Goal: Information Seeking & Learning: Learn about a topic

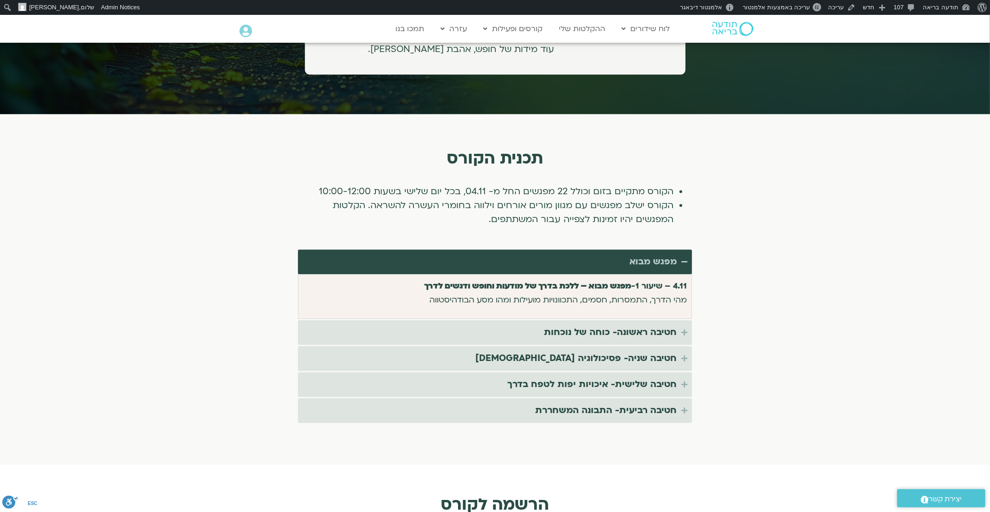
scroll to position [1681, 0]
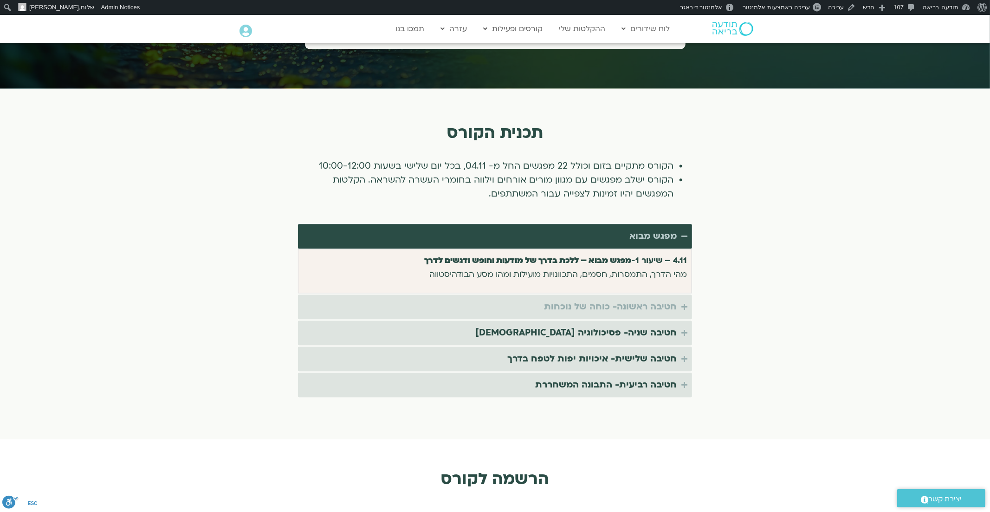
click at [596, 299] on div "חטיבה ראשונה- כוחה של נוכחות" at bounding box center [610, 306] width 133 height 15
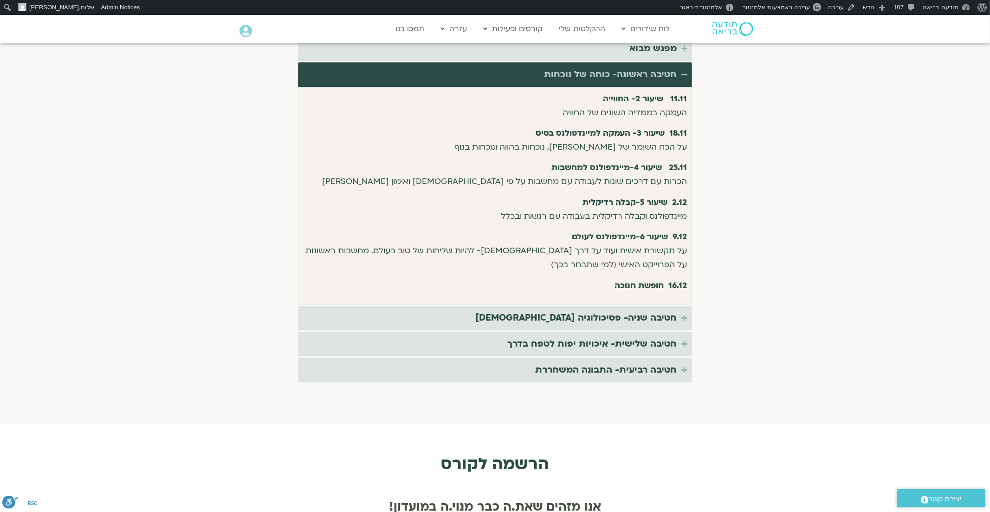
scroll to position [1873, 0]
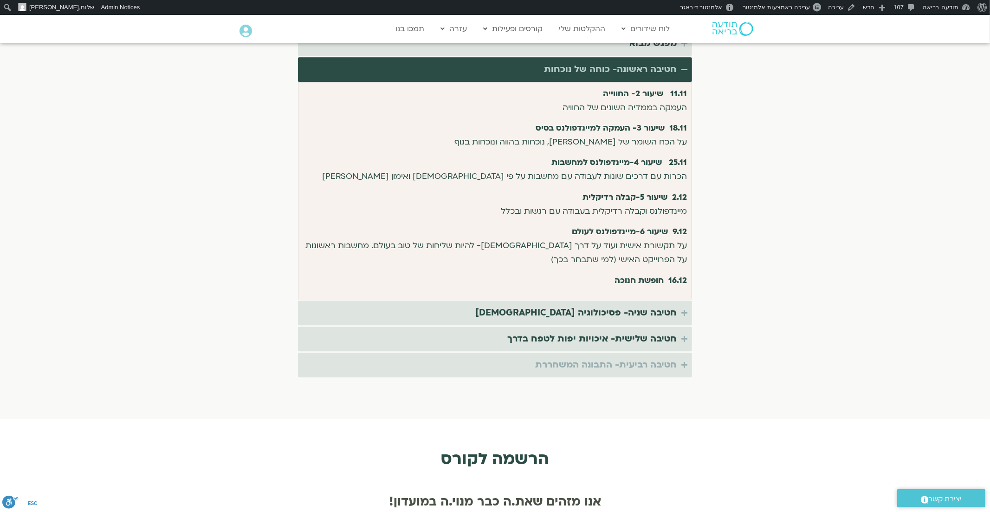
click at [644, 357] on div "חטיבה רביעית- התבונה המשחררת" at bounding box center [606, 364] width 142 height 15
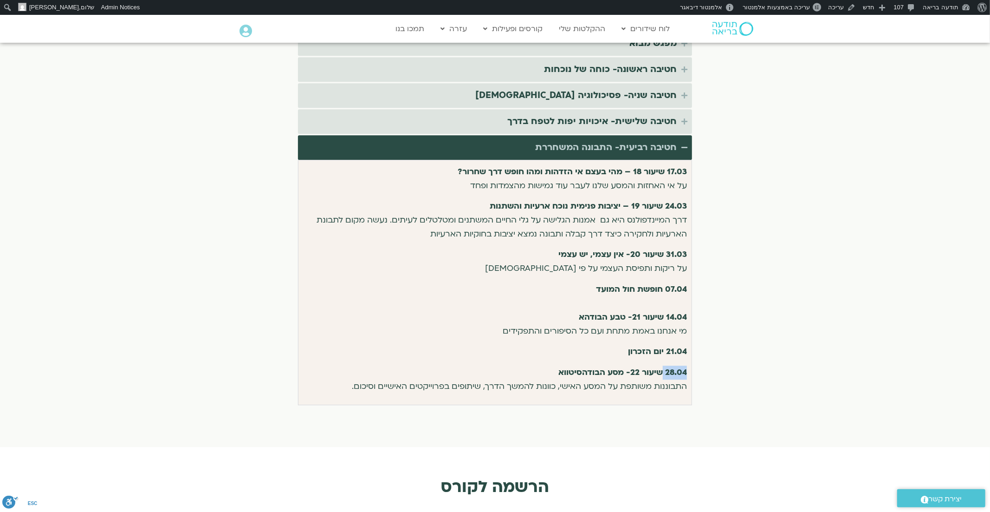
drag, startPoint x: 663, startPoint y: 356, endPoint x: 702, endPoint y: 357, distance: 38.6
click at [702, 357] on section "תכנית הקורס הקורס מתקיים בזום וכולל 22 מפגשים החל מ- 04.11, בכל יום שלישי בשעות…" at bounding box center [495, 169] width 990 height 546
click at [745, 369] on section "תכנית הקורס הקורס מתקיים בזום וכולל 22 מפגשים החל מ- 04.11, בכל יום שלישי בשעות…" at bounding box center [495, 169] width 990 height 546
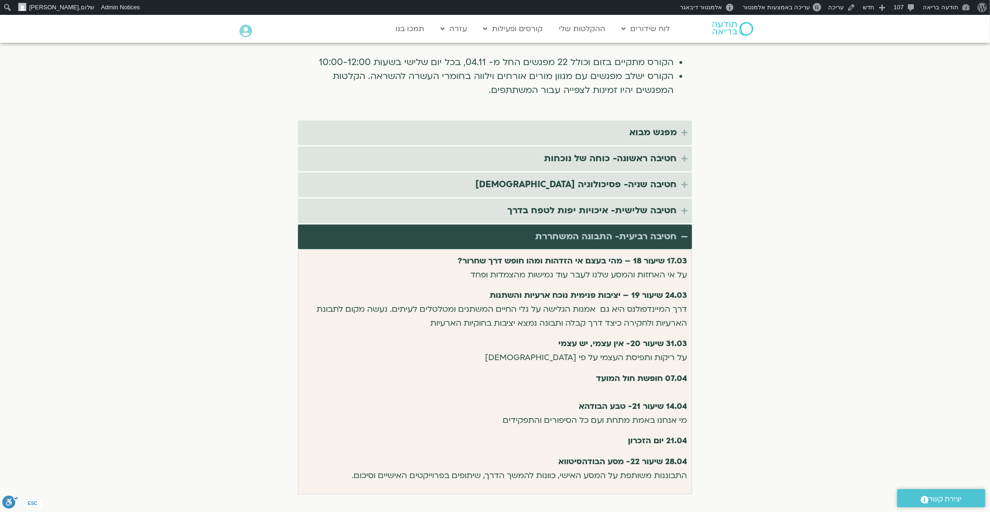
scroll to position [1783, 0]
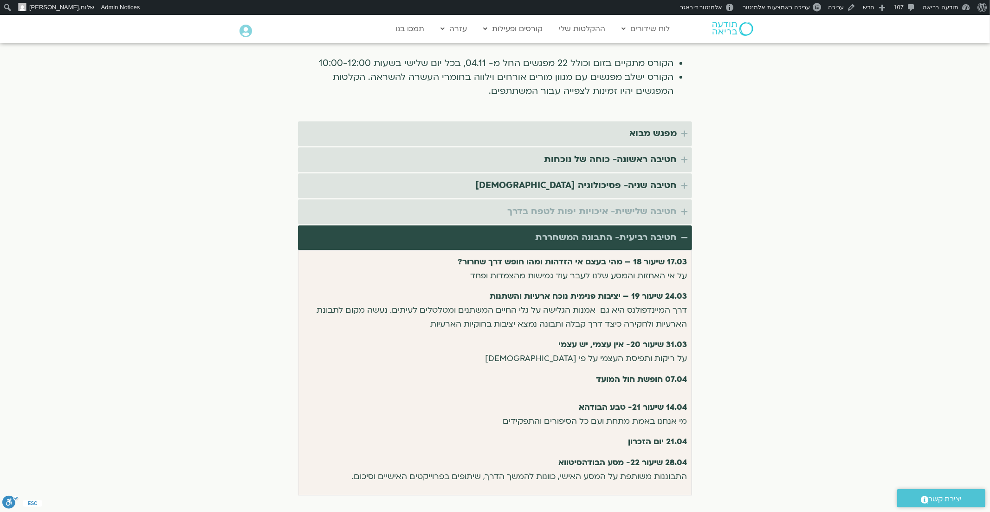
click at [658, 204] on div "חטיבה שלישית- איכויות יפות לטפח בדרך" at bounding box center [591, 211] width 169 height 15
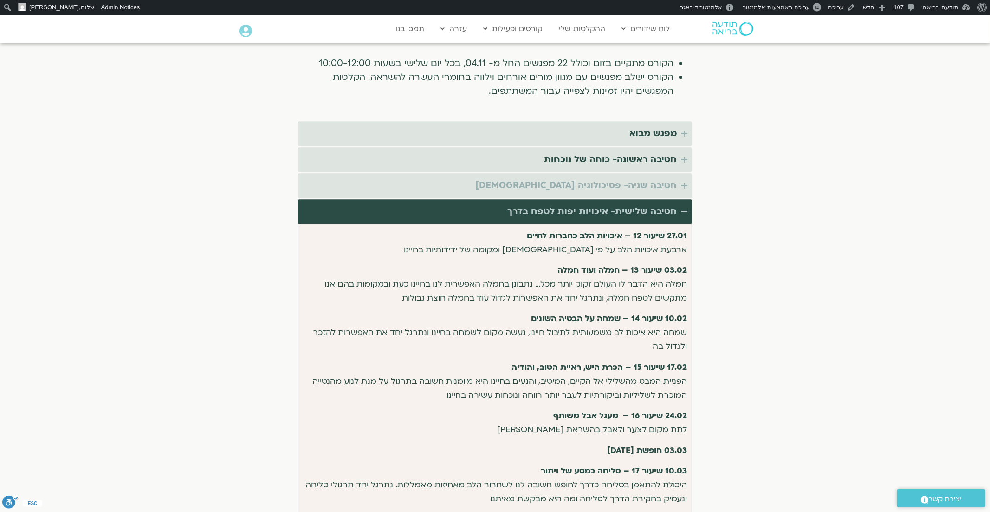
click at [654, 178] on div "חטיבה שניה- פסיכולוגיה בודהיסטית" at bounding box center [575, 185] width 201 height 15
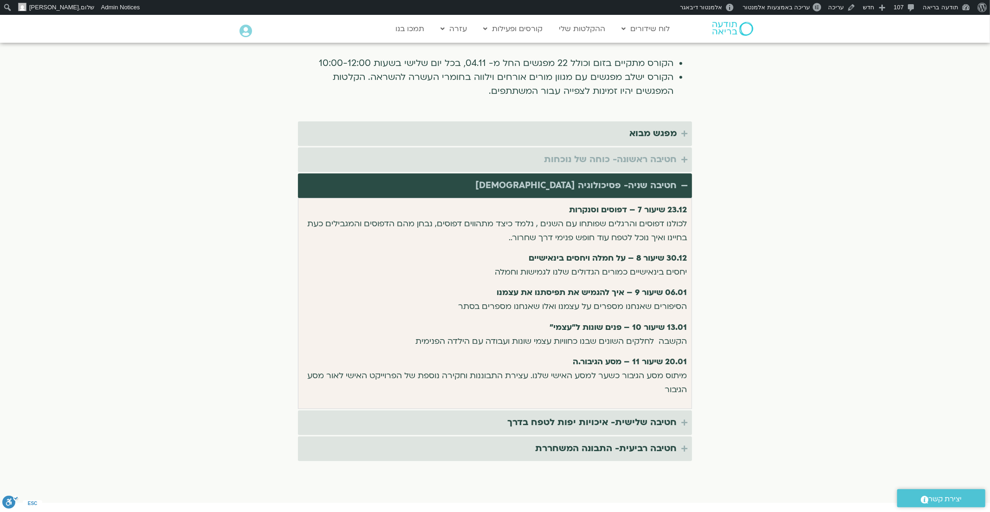
click at [649, 152] on div "חטיבה ראשונה- כוחה של נוכחות" at bounding box center [610, 159] width 133 height 15
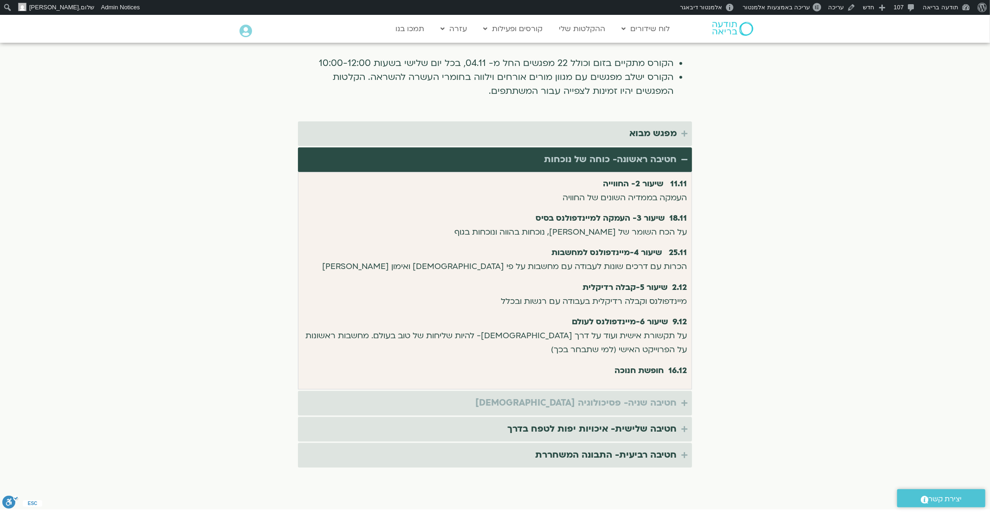
click at [628, 395] on div "חטיבה שניה- פסיכולוגיה בודהיסטית" at bounding box center [575, 402] width 201 height 15
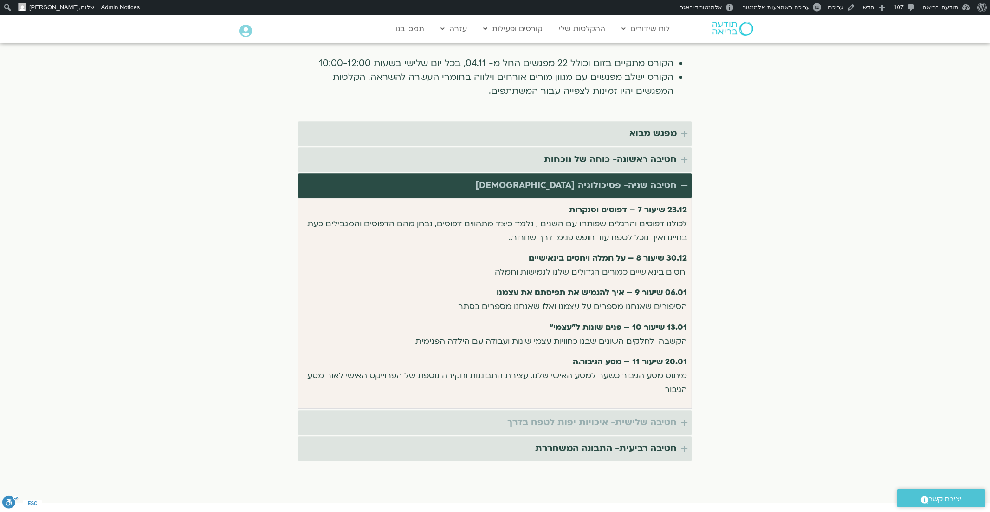
click at [625, 415] on div "חטיבה שלישית- איכויות יפות לטפח בדרך" at bounding box center [591, 422] width 169 height 15
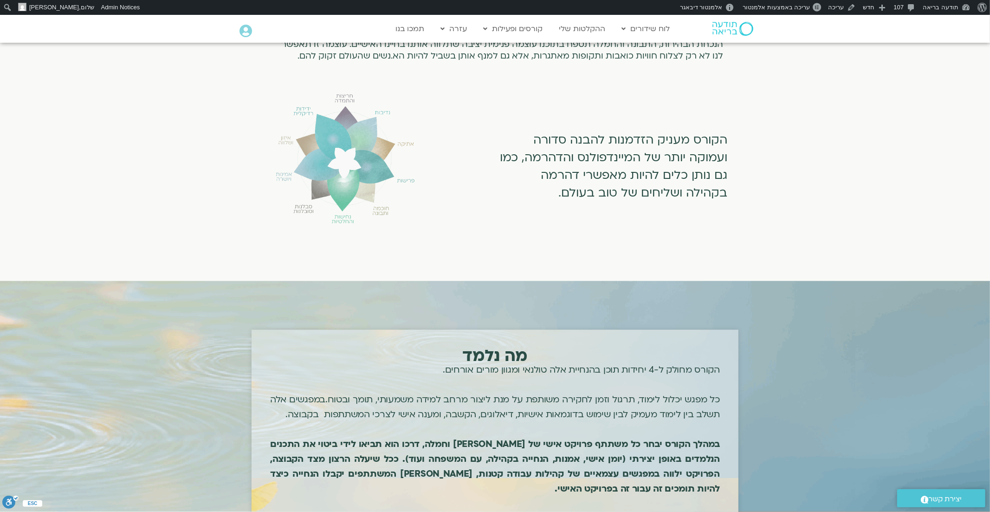
scroll to position [0, 0]
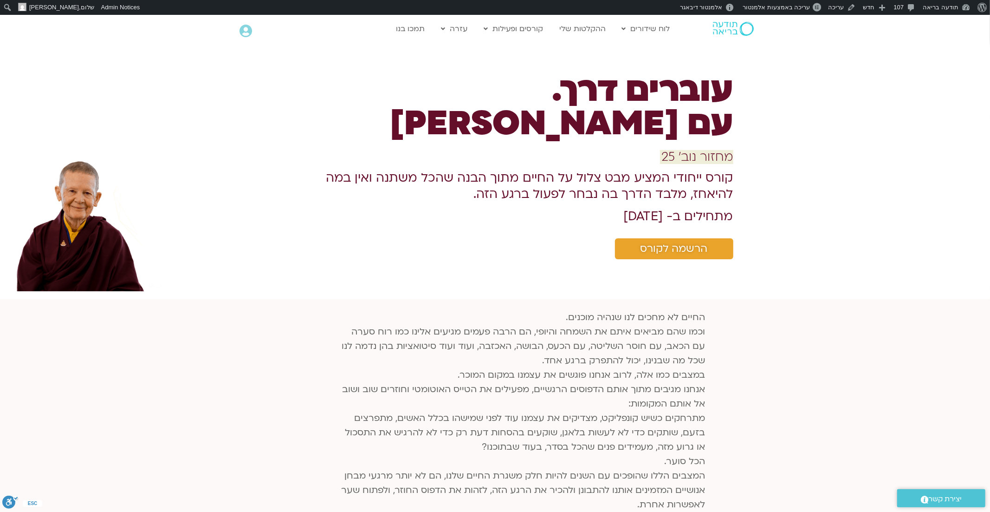
click at [502, 323] on p "החיים לא מחכים לנו שנהיה מוכנים. וכמו שהם מביאים איתם את השמחה והיופי, הם הרבה …" at bounding box center [521, 446] width 367 height 273
click at [791, 6] on span "עריכה באמצעות אלמנטור" at bounding box center [776, 7] width 67 height 7
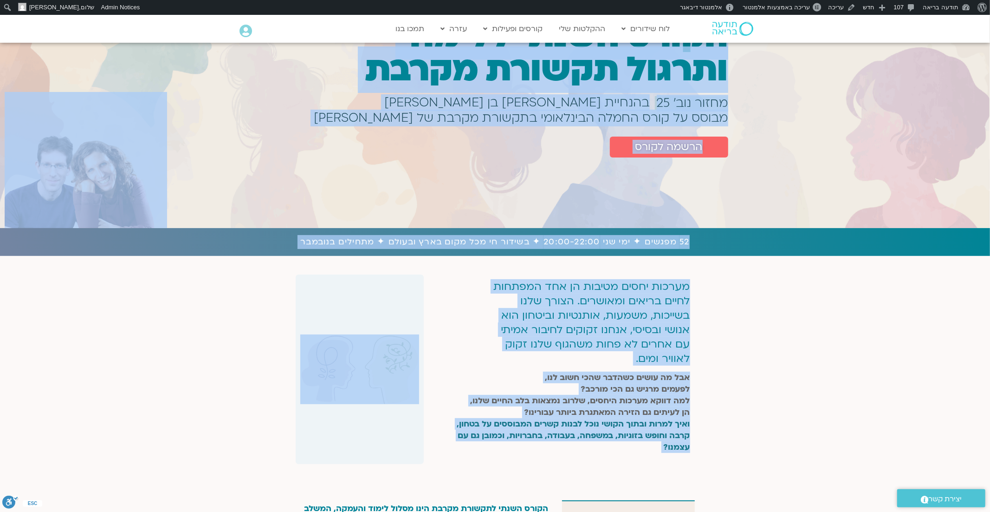
drag, startPoint x: 753, startPoint y: 79, endPoint x: 591, endPoint y: 508, distance: 458.9
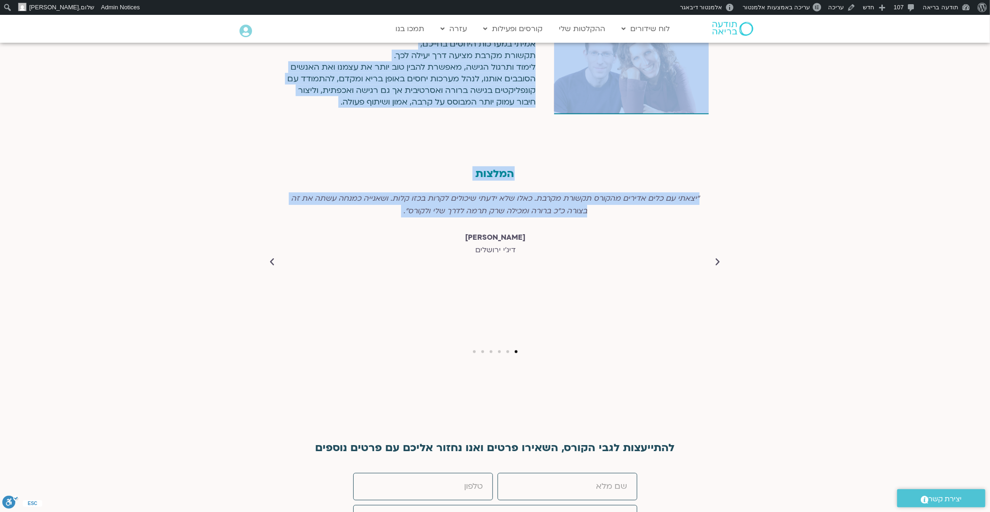
scroll to position [3473, 0]
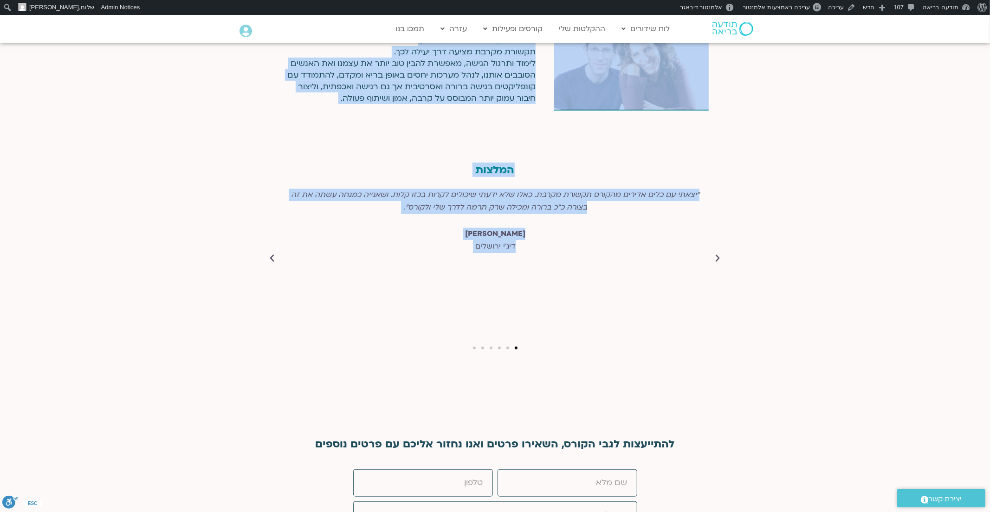
copy div "lorem ipsum dolors ametco adipis elits doeiu tem׳ 50 incidid utlabo etd ma aliq…"
click at [842, 165] on div "המלצות [PERSON_NAME] ירושלים "יצאתי עם כלים אדירים מהקורס תקשורת מקרבת. כאלו של…" at bounding box center [495, 259] width 990 height 257
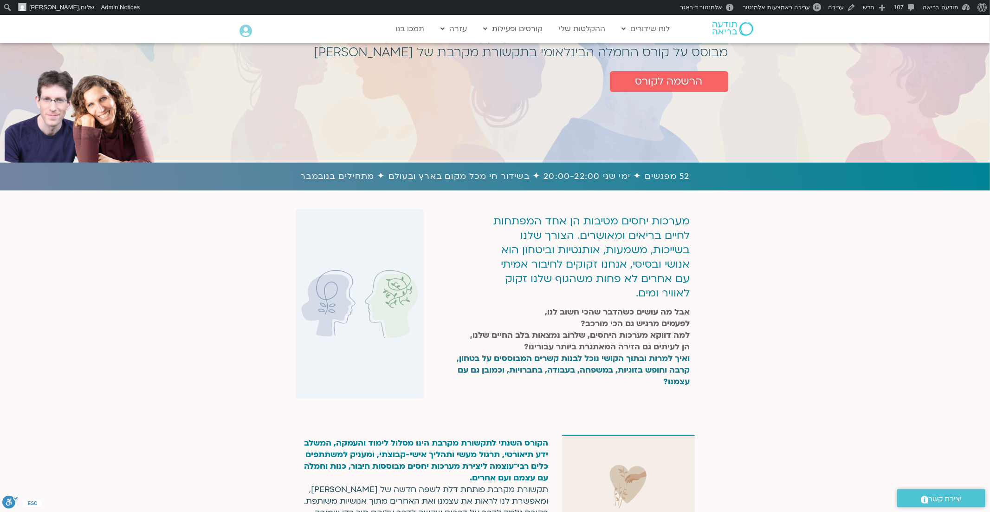
scroll to position [141, 0]
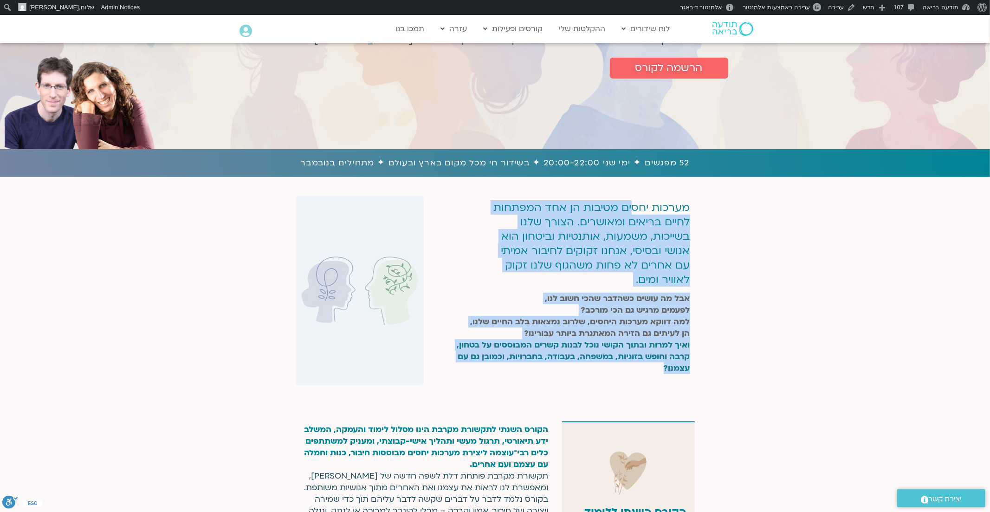
drag, startPoint x: 692, startPoint y: 204, endPoint x: 582, endPoint y: 368, distance: 197.2
click at [582, 368] on div "מערכות יחסים מטיבות הן אחד המפתחות לחיים בריאים ומאושרים. הצורך שלנו בשייכות, מ…" at bounding box center [566, 289] width 257 height 189
copy div "מערכות יחסים מטיבות הן אחד המפתחות לחיים בריאים ומאושרים. הצורך שלנו בשייכות, מ…"
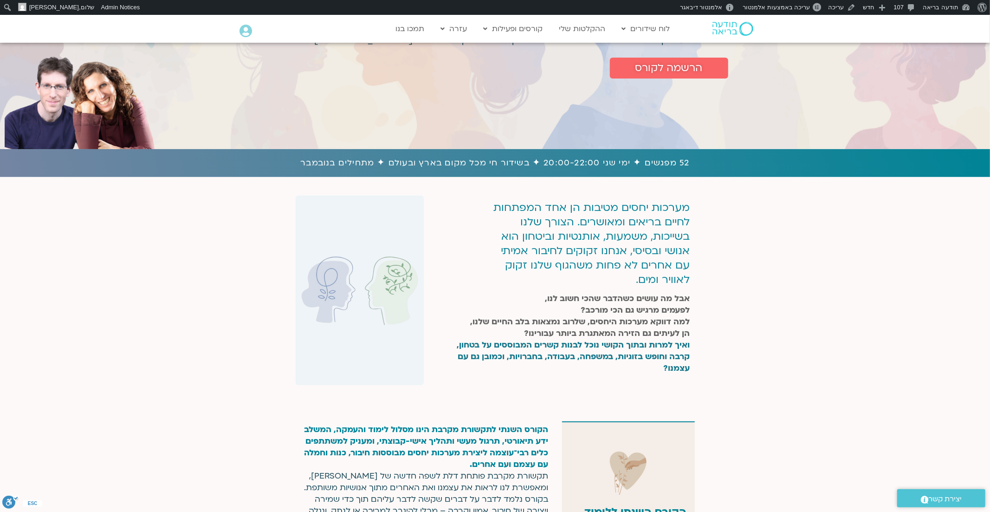
click at [801, 310] on div "מערכות יחסים מטיבות הן אחד המפתחות לחיים בריאים ומאושרים. הצורך שלנו בשייכות, מ…" at bounding box center [495, 281] width 990 height 208
